Goal: Task Accomplishment & Management: Manage account settings

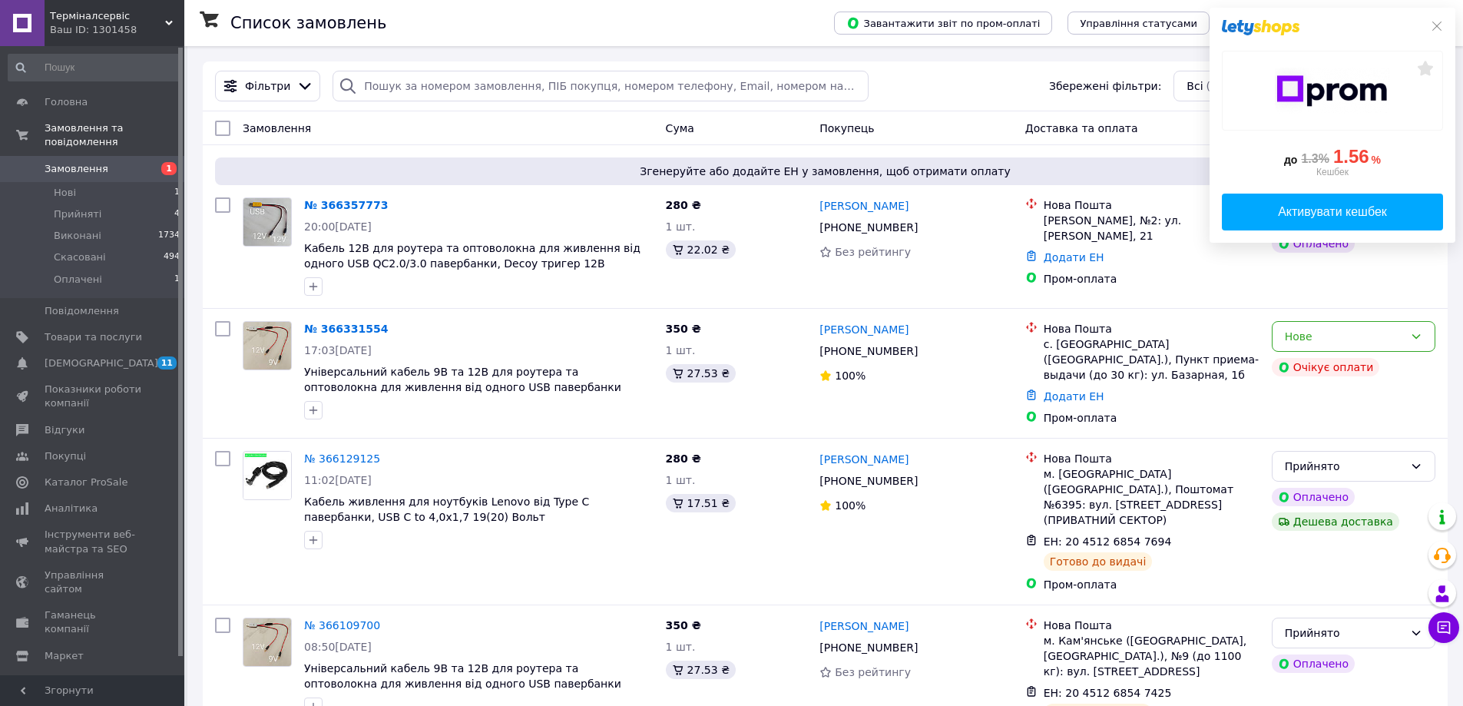
click at [1444, 25] on div "до 1.3% 1.56 % Кешбек Активувати кешбек" at bounding box center [1332, 125] width 246 height 235
click at [1436, 27] on icon at bounding box center [1436, 26] width 9 height 9
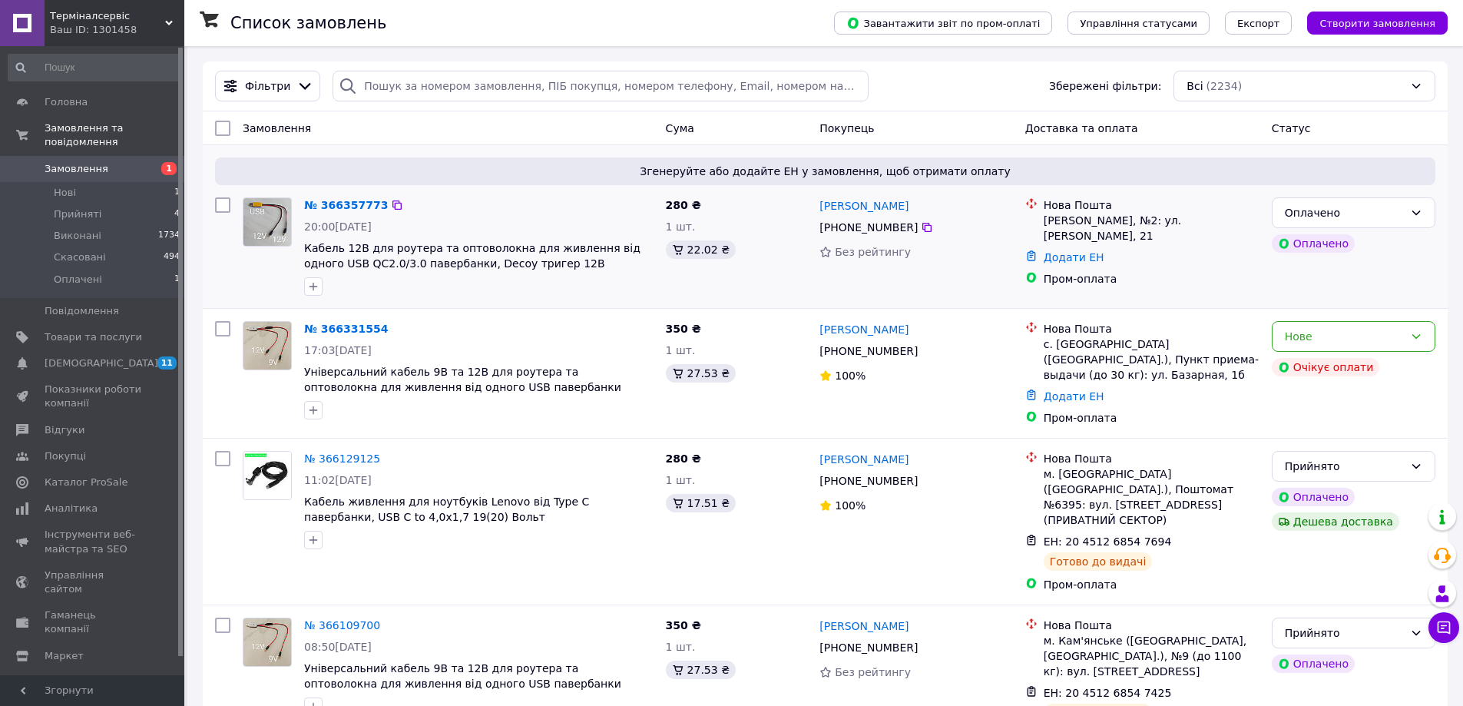
click at [759, 283] on div "280 ₴ 1 шт. 22.02 ₴" at bounding box center [737, 246] width 154 height 111
click at [1335, 226] on div "Оплачено" at bounding box center [1354, 212] width 164 height 31
click at [1310, 258] on li "Прийнято" at bounding box center [1353, 247] width 162 height 28
click at [350, 329] on link "№ 366331554" at bounding box center [346, 329] width 84 height 12
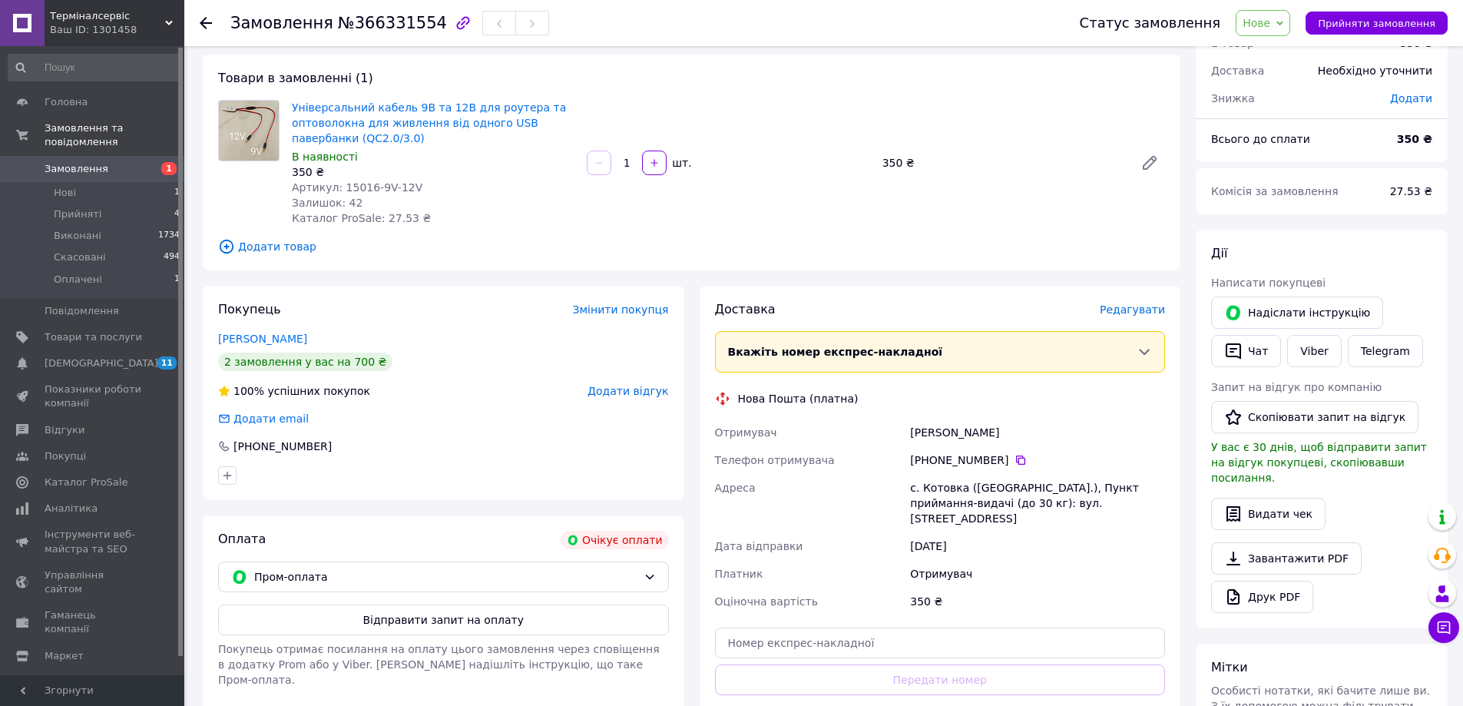
scroll to position [154, 0]
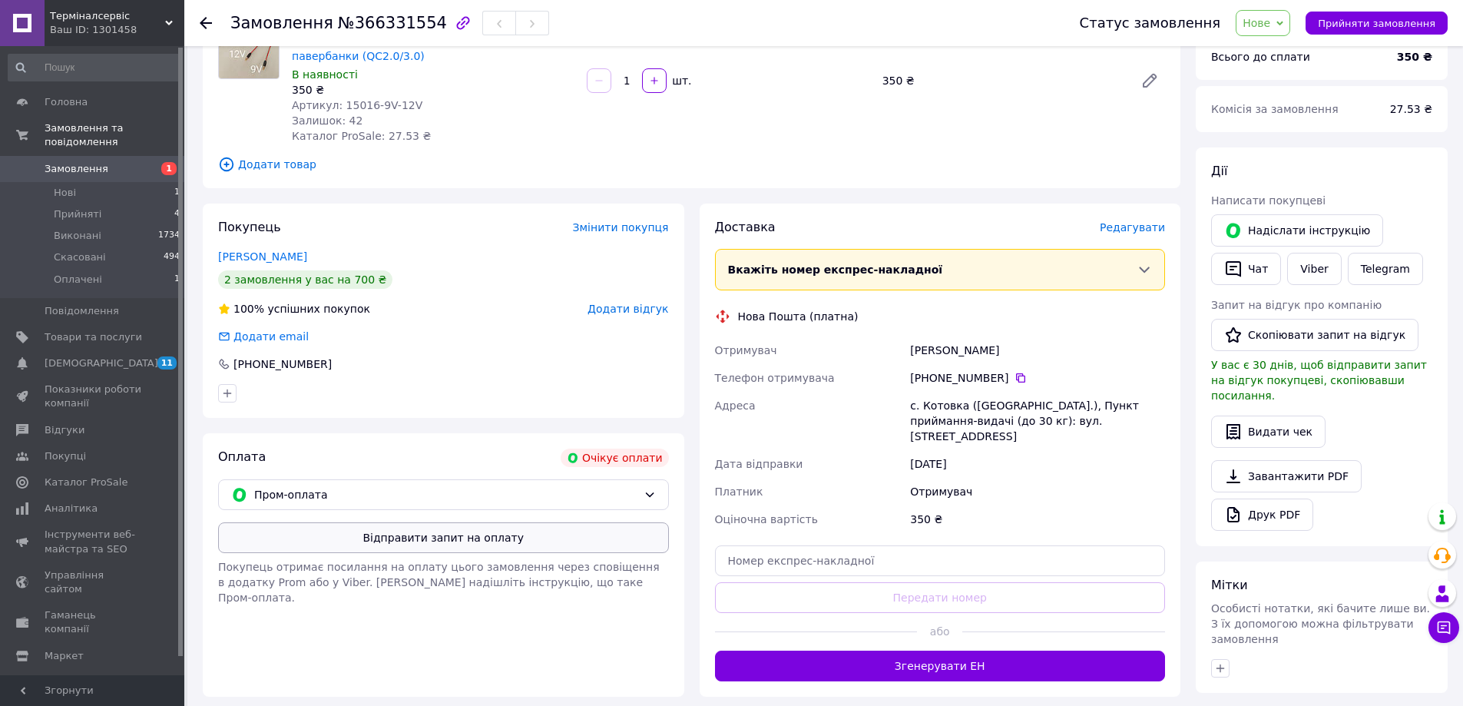
click at [438, 541] on button "Відправити запит на оплату" at bounding box center [443, 537] width 451 height 31
click at [203, 397] on div "Покупець Змінити покупця Сідаш Владислав 2 замовлення у вас на 700 ₴ 100% успіш…" at bounding box center [443, 311] width 481 height 214
click at [690, 485] on div "Покупець Змінити покупця Сідаш Владислав 2 замовлення у вас на 700 ₴ 100% успіш…" at bounding box center [443, 450] width 497 height 493
click at [693, 273] on div "Доставка Редагувати Вкажіть номер експрес-накладної Обов'язково введіть номер е…" at bounding box center [940, 450] width 497 height 493
click at [680, 340] on div "Покупець Змінити покупця Сідаш Владислав 2 замовлення у вас на 700 ₴ 100% успіш…" at bounding box center [443, 311] width 481 height 214
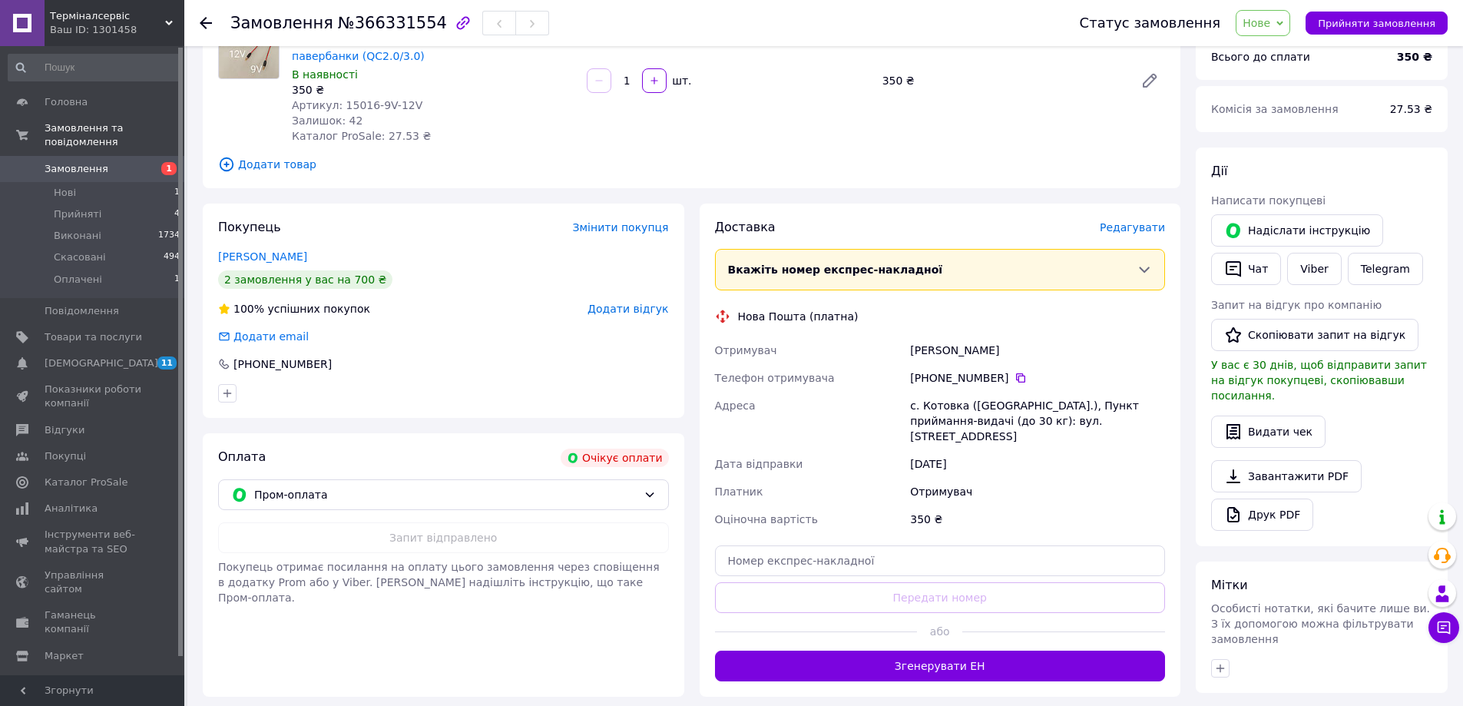
click at [688, 428] on div "Покупець Змінити покупця Сідаш Владислав 2 замовлення у вас на 700 ₴ 100% успіш…" at bounding box center [443, 450] width 497 height 493
click at [688, 422] on div "Покупець Змінити покупця Сідаш Владислав 2 замовлення у вас на 700 ₴ 100% успіш…" at bounding box center [443, 450] width 497 height 493
click at [185, 324] on div "Замовлення №366331554 Статус замовлення Нове Прийнято Виконано Скасовано Оплаче…" at bounding box center [731, 386] width 1463 height 1080
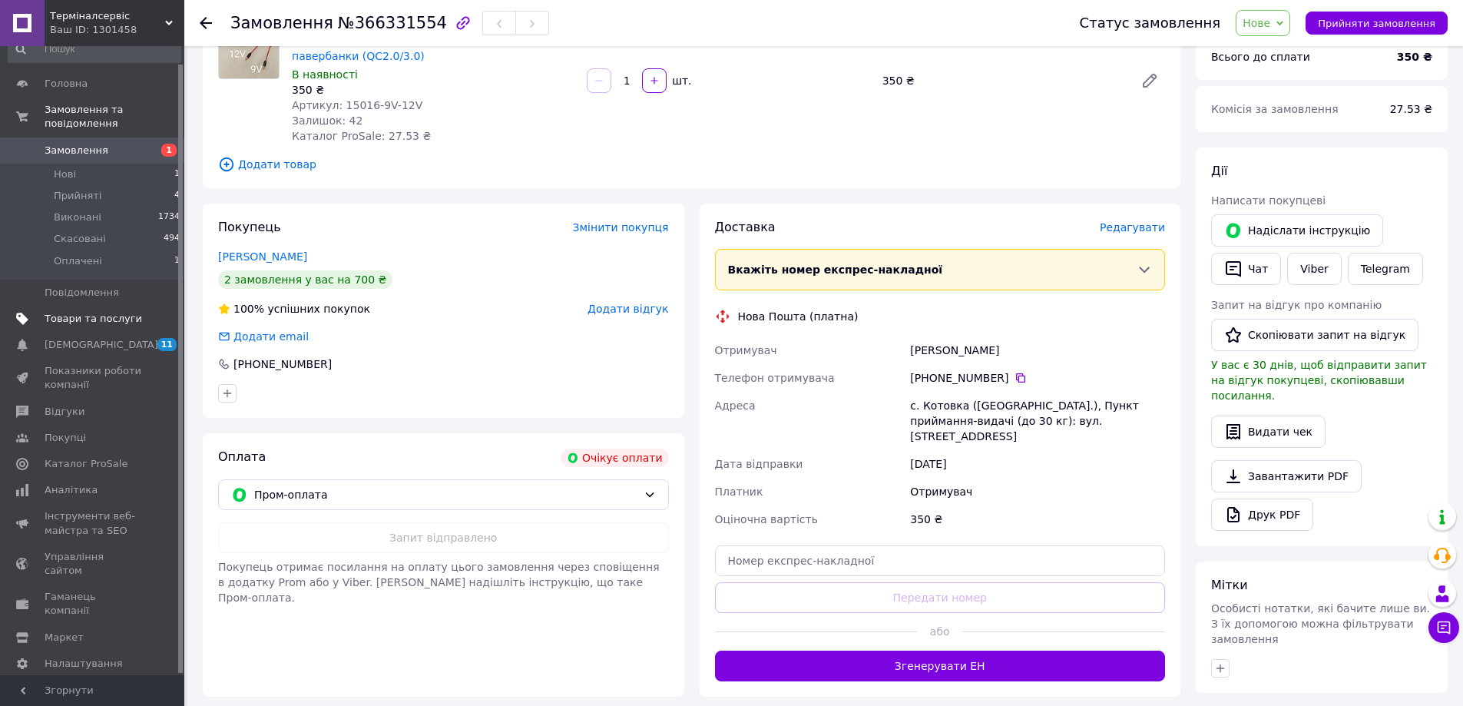
scroll to position [0, 0]
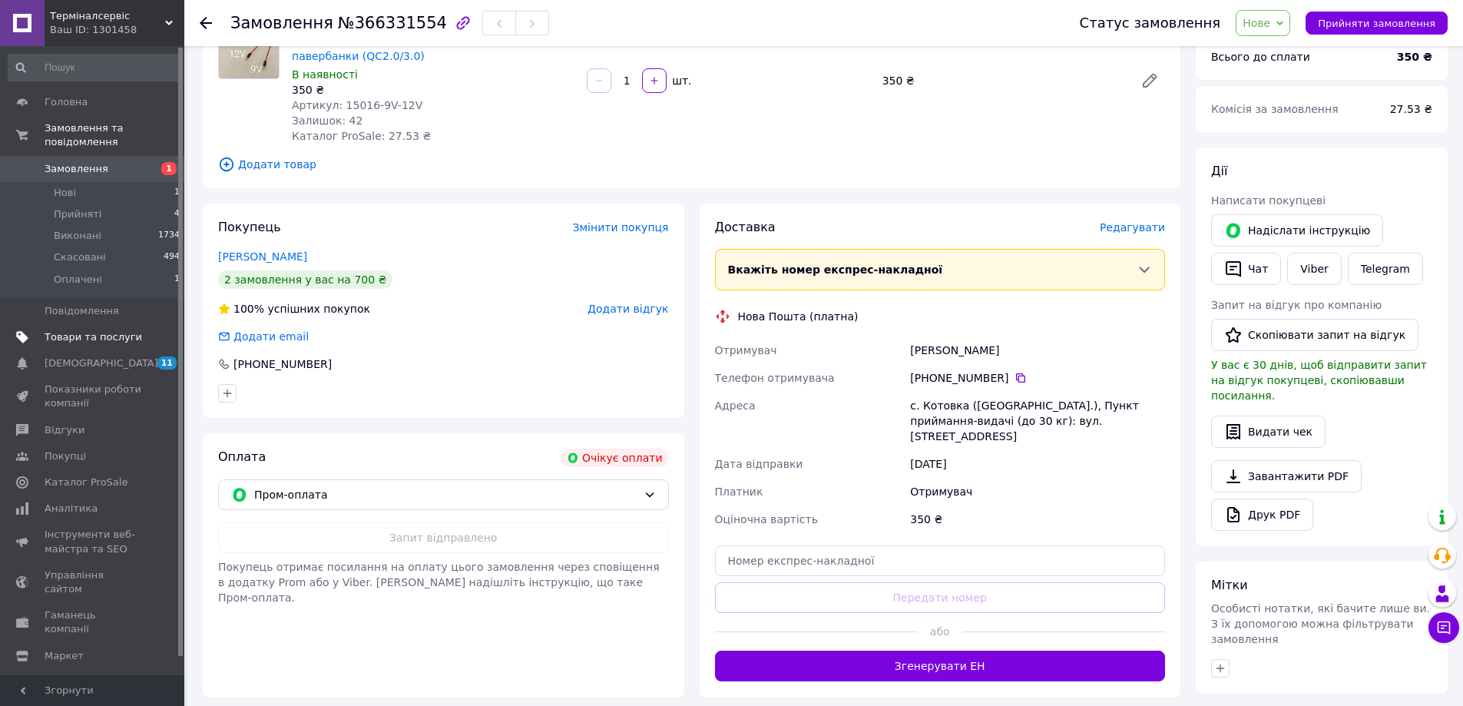
drag, startPoint x: 178, startPoint y: 333, endPoint x: 184, endPoint y: 326, distance: 8.8
click at [184, 326] on div "Головна Замовлення та повідомлення Замовлення 1 Нові 1 Прийняті 4 Виконані 1734…" at bounding box center [92, 360] width 184 height 629
click at [168, 356] on span "11" at bounding box center [166, 362] width 19 height 13
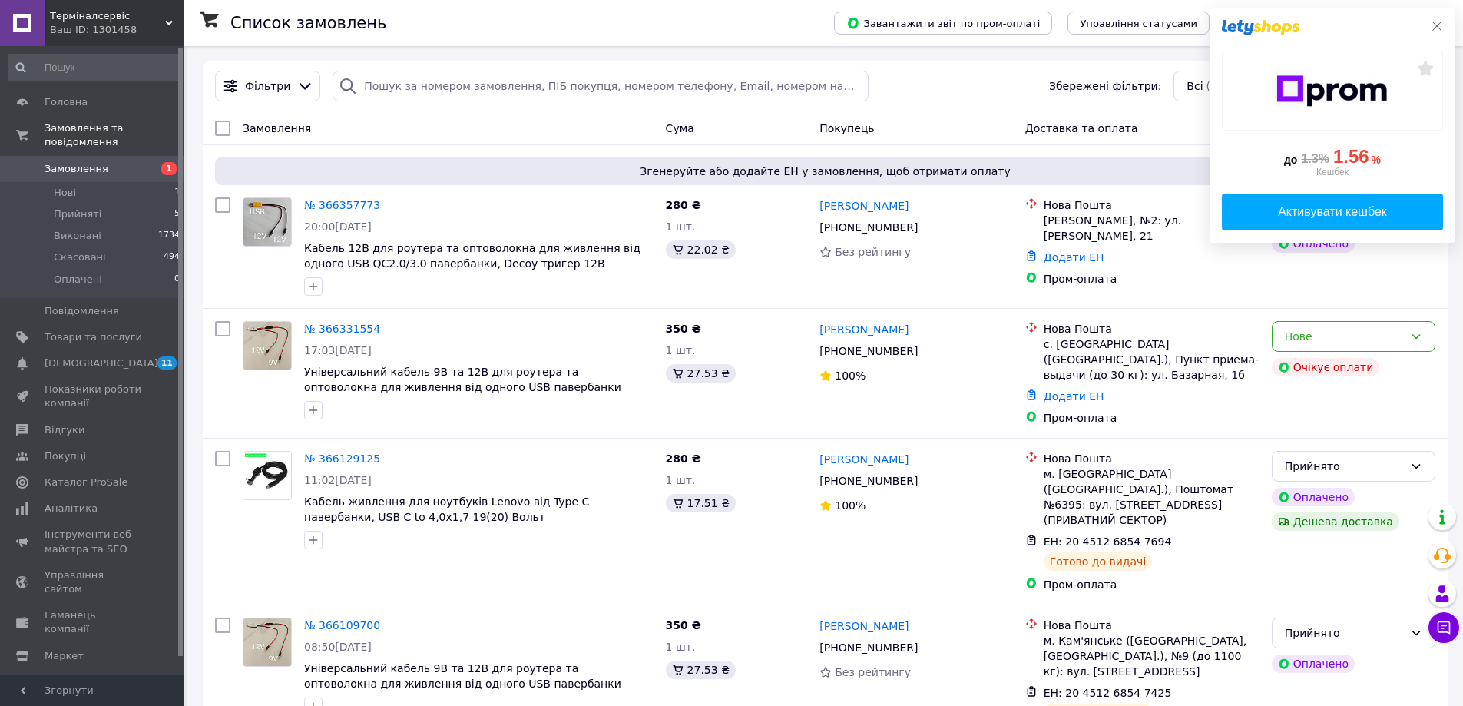
click at [1438, 28] on icon at bounding box center [1437, 26] width 12 height 12
